Goal: Register for event/course

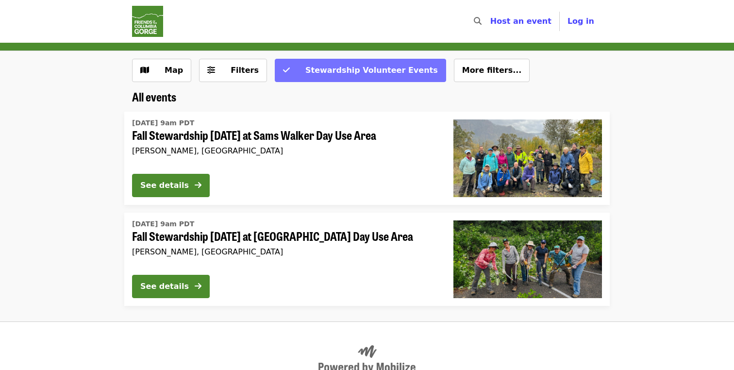
click at [372, 74] on span "Stewardship Volunteer Events" at bounding box center [372, 70] width 133 height 9
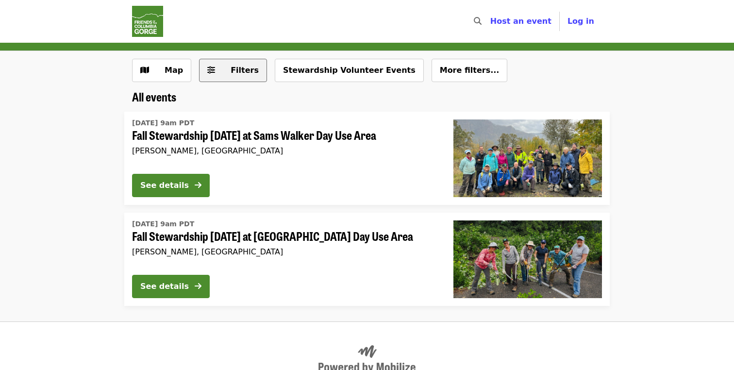
click at [240, 70] on span "Filters" at bounding box center [245, 70] width 28 height 9
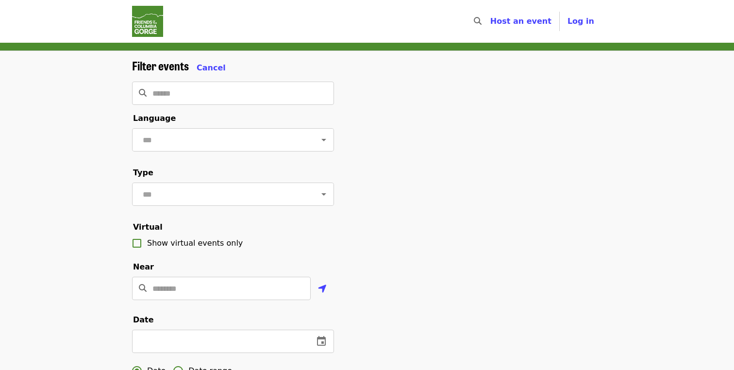
click at [140, 23] on img "Main navigation" at bounding box center [147, 21] width 31 height 31
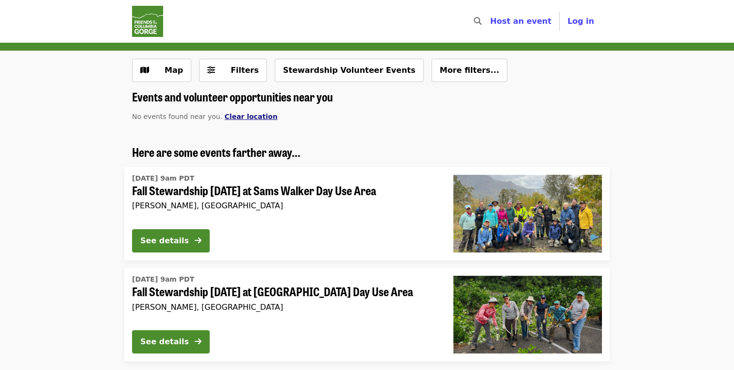
click at [242, 116] on span "Clear location" at bounding box center [251, 117] width 53 height 8
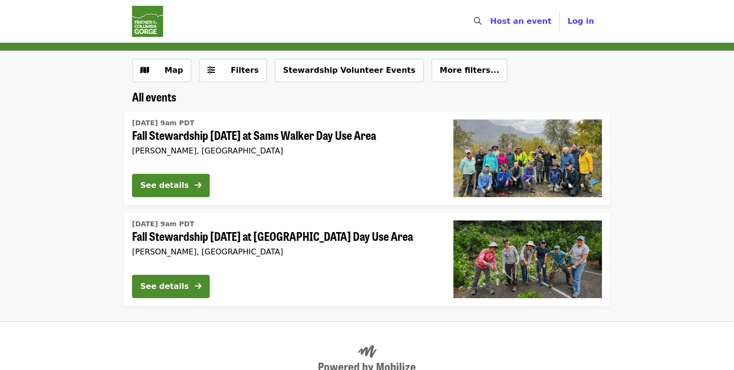
click at [148, 19] on img "Main navigation" at bounding box center [147, 21] width 31 height 31
